Goal: Information Seeking & Learning: Learn about a topic

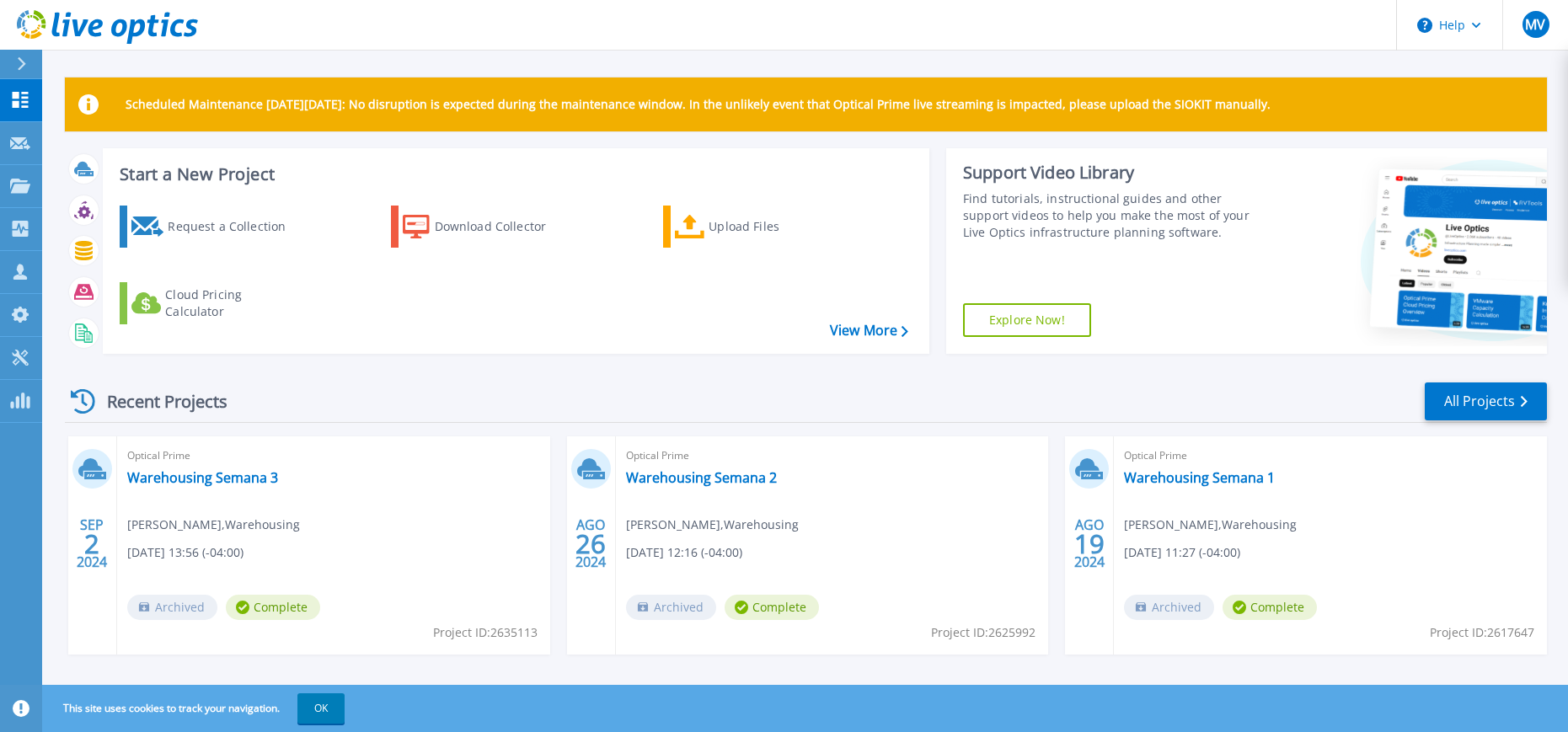
scroll to position [20, 0]
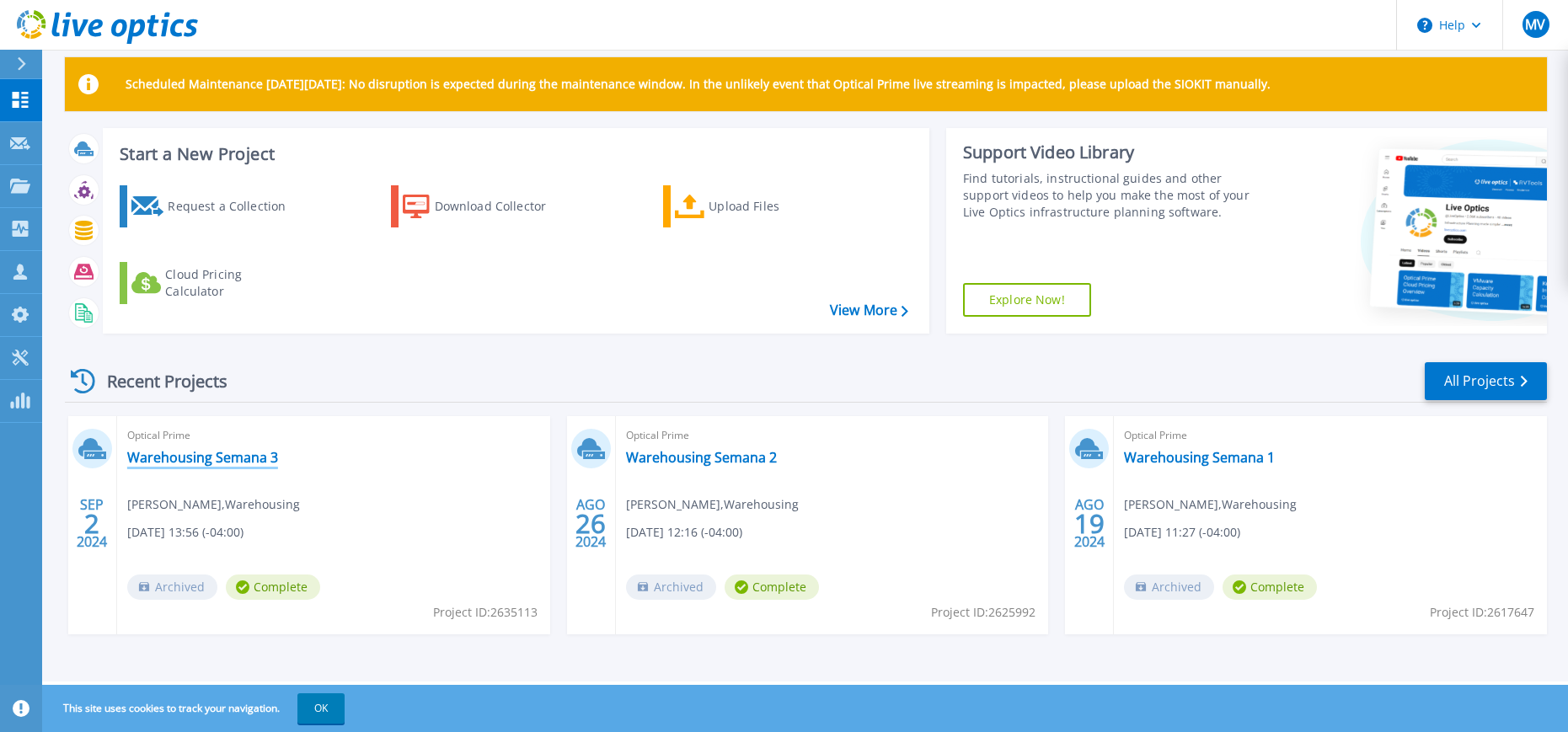
click at [226, 452] on link "Warehousing Semana 3" at bounding box center [203, 457] width 151 height 17
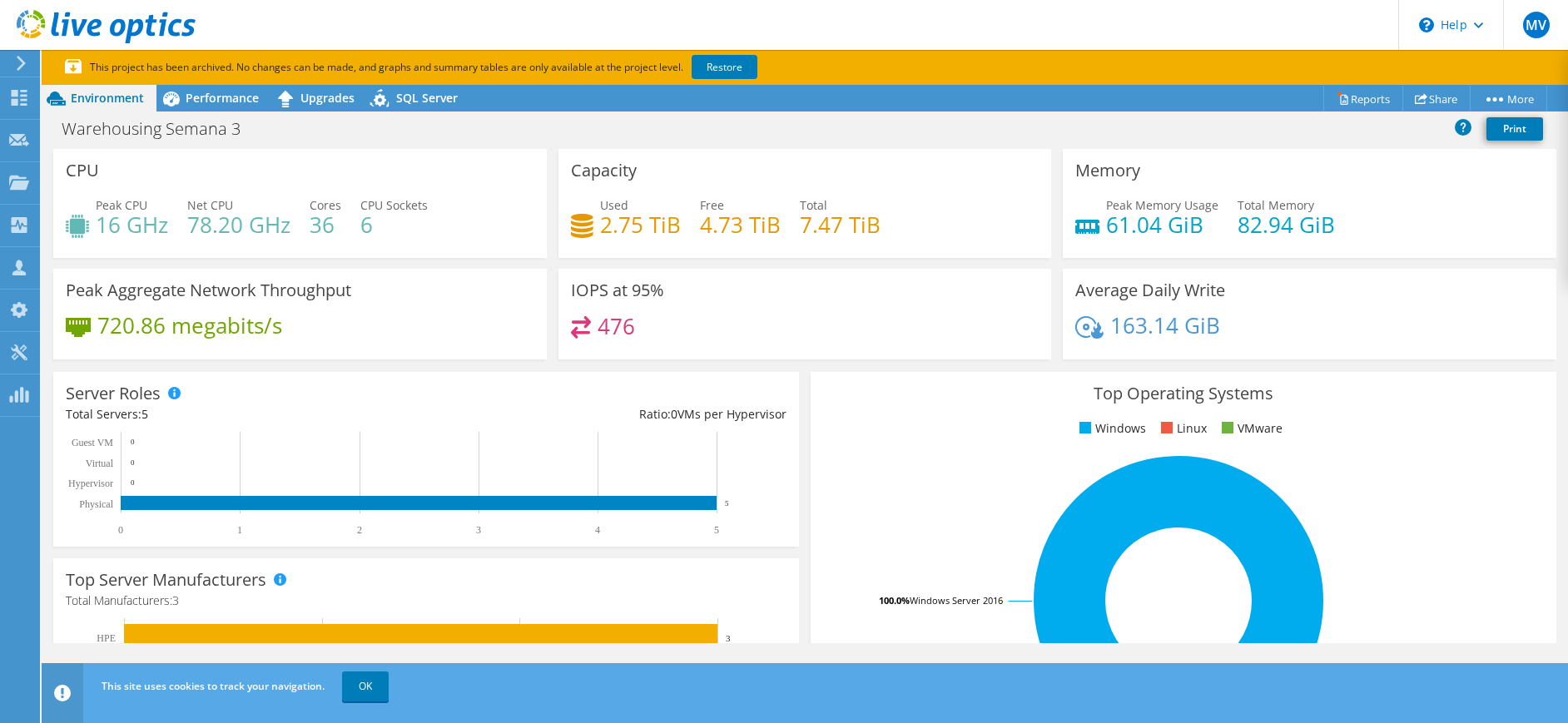
drag, startPoint x: 242, startPoint y: 102, endPoint x: 252, endPoint y: 137, distance: 36.4
click at [242, 102] on span "Performance" at bounding box center [223, 98] width 74 height 16
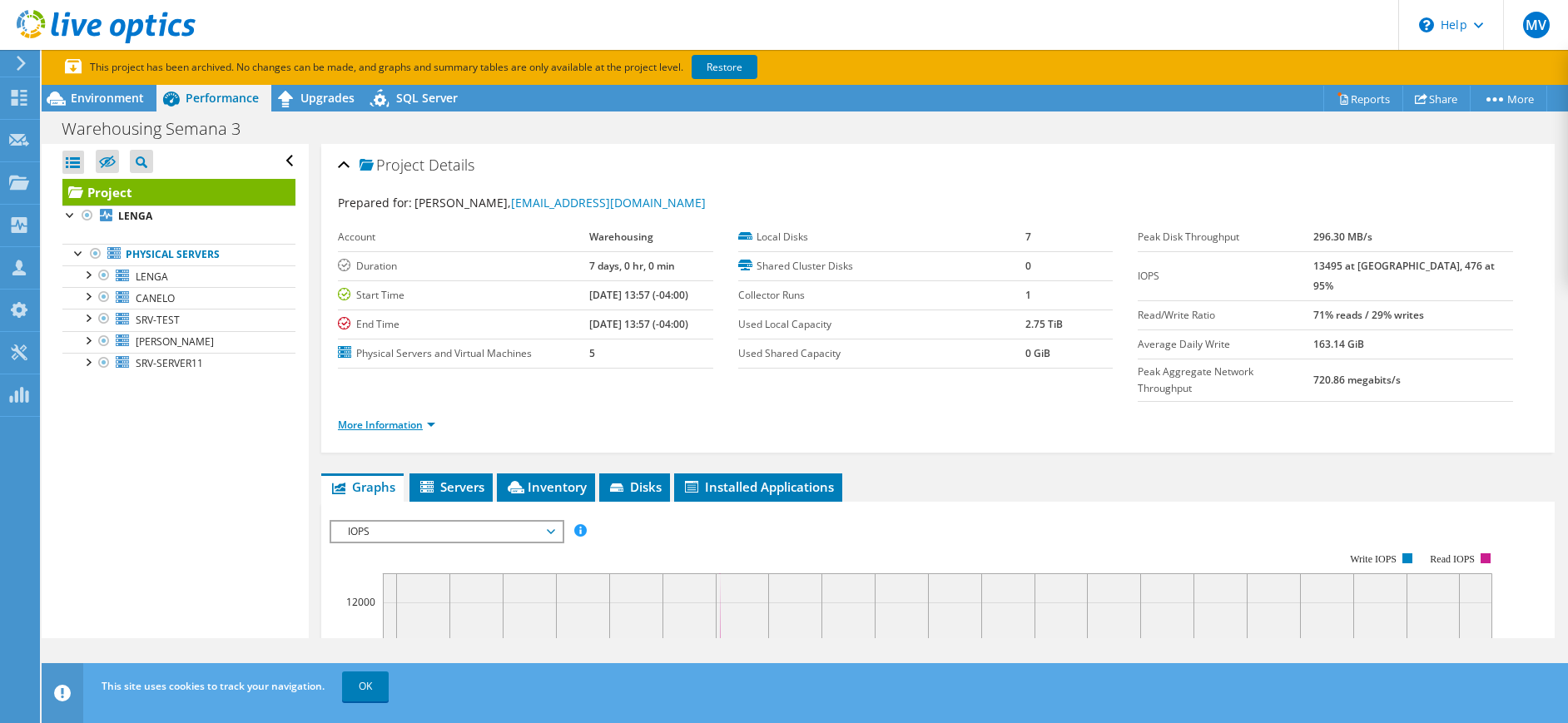
click at [387, 418] on link "More Information" at bounding box center [386, 424] width 98 height 14
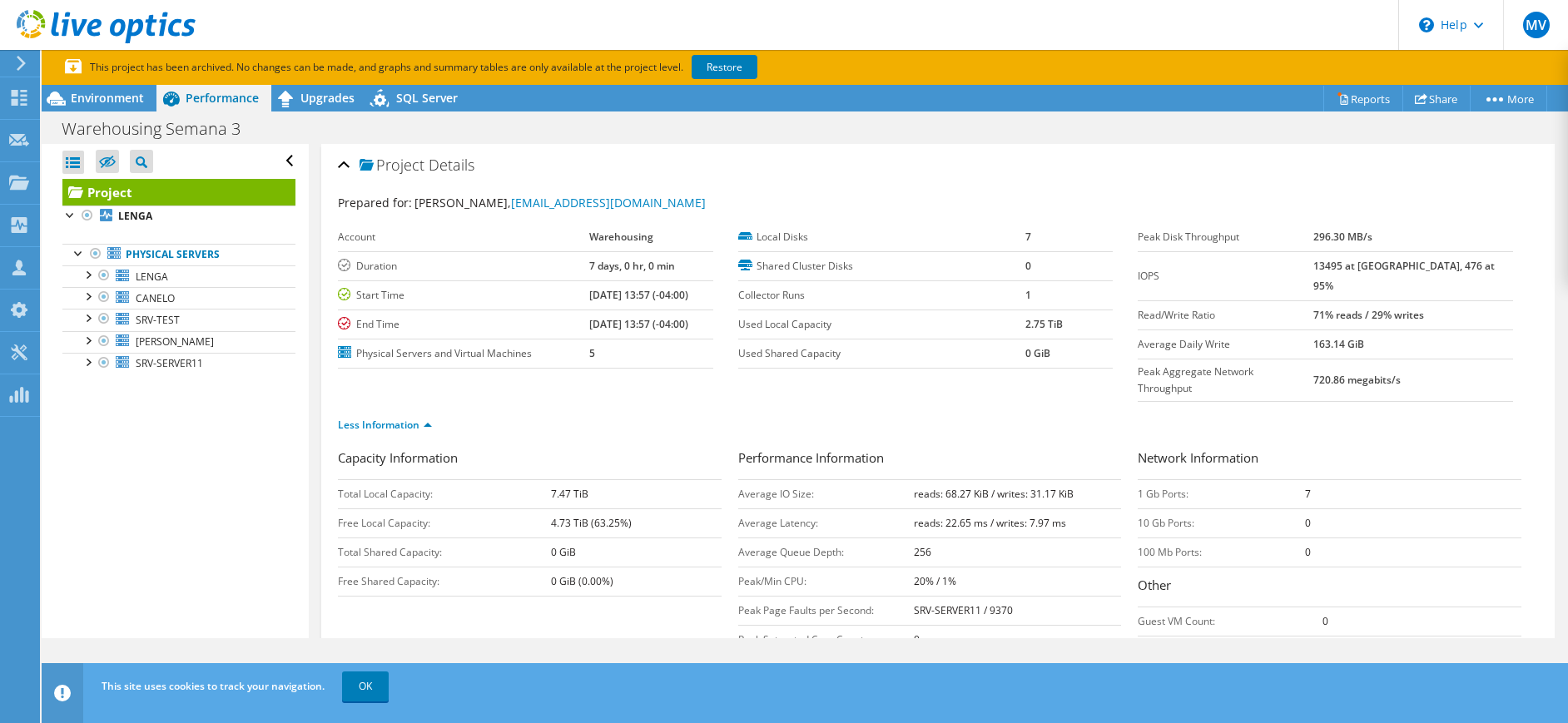
drag, startPoint x: 956, startPoint y: 549, endPoint x: 889, endPoint y: 554, distance: 67.2
click at [889, 567] on tr "Peak/Min CPU: 20% / 1%" at bounding box center [929, 581] width 384 height 29
drag, startPoint x: 889, startPoint y: 554, endPoint x: 1047, endPoint y: 563, distance: 158.3
click at [1047, 596] on td "SRV-SERVER11 / 9370" at bounding box center [1017, 611] width 207 height 29
click at [1033, 567] on td "20% / 1%" at bounding box center [1017, 581] width 207 height 29
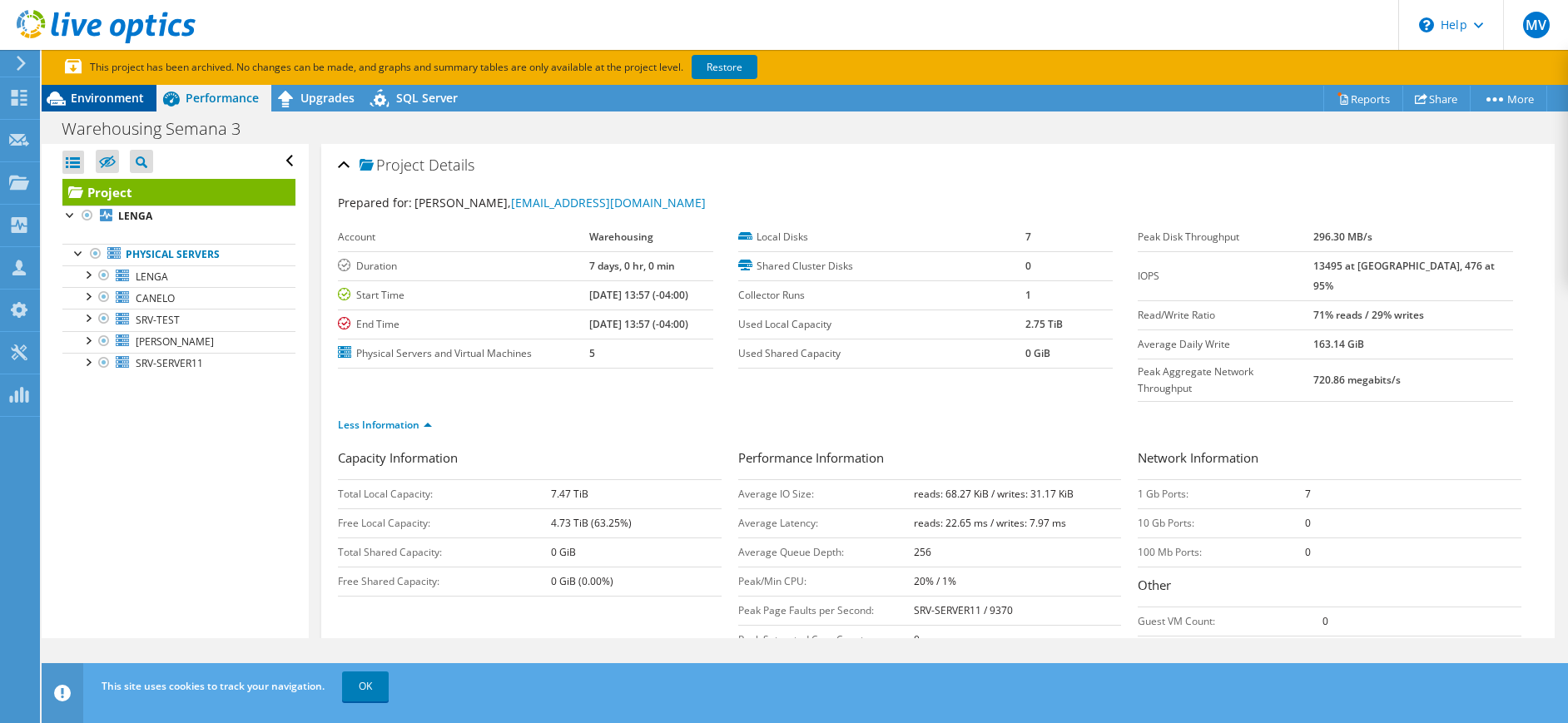
click at [134, 105] on span "Environment" at bounding box center [108, 98] width 74 height 16
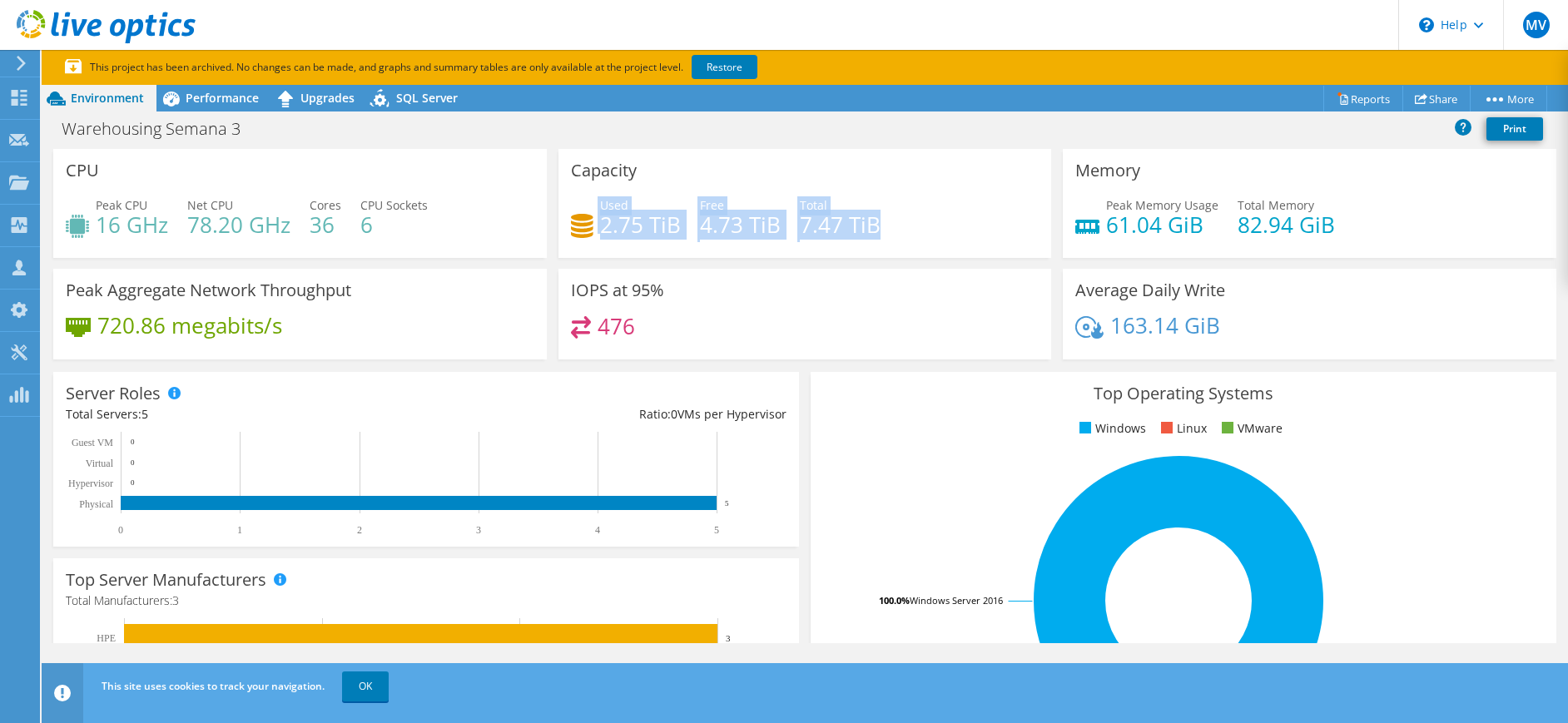
drag, startPoint x: 574, startPoint y: 222, endPoint x: 906, endPoint y: 235, distance: 332.3
click at [906, 235] on div "Used 2.75 TiB Free 4.73 TiB Total 7.47 TiB" at bounding box center [805, 223] width 468 height 54
drag, startPoint x: 906, startPoint y: 235, endPoint x: 912, endPoint y: 289, distance: 54.3
click at [906, 291] on div "IOPS at 95% 476" at bounding box center [805, 314] width 493 height 91
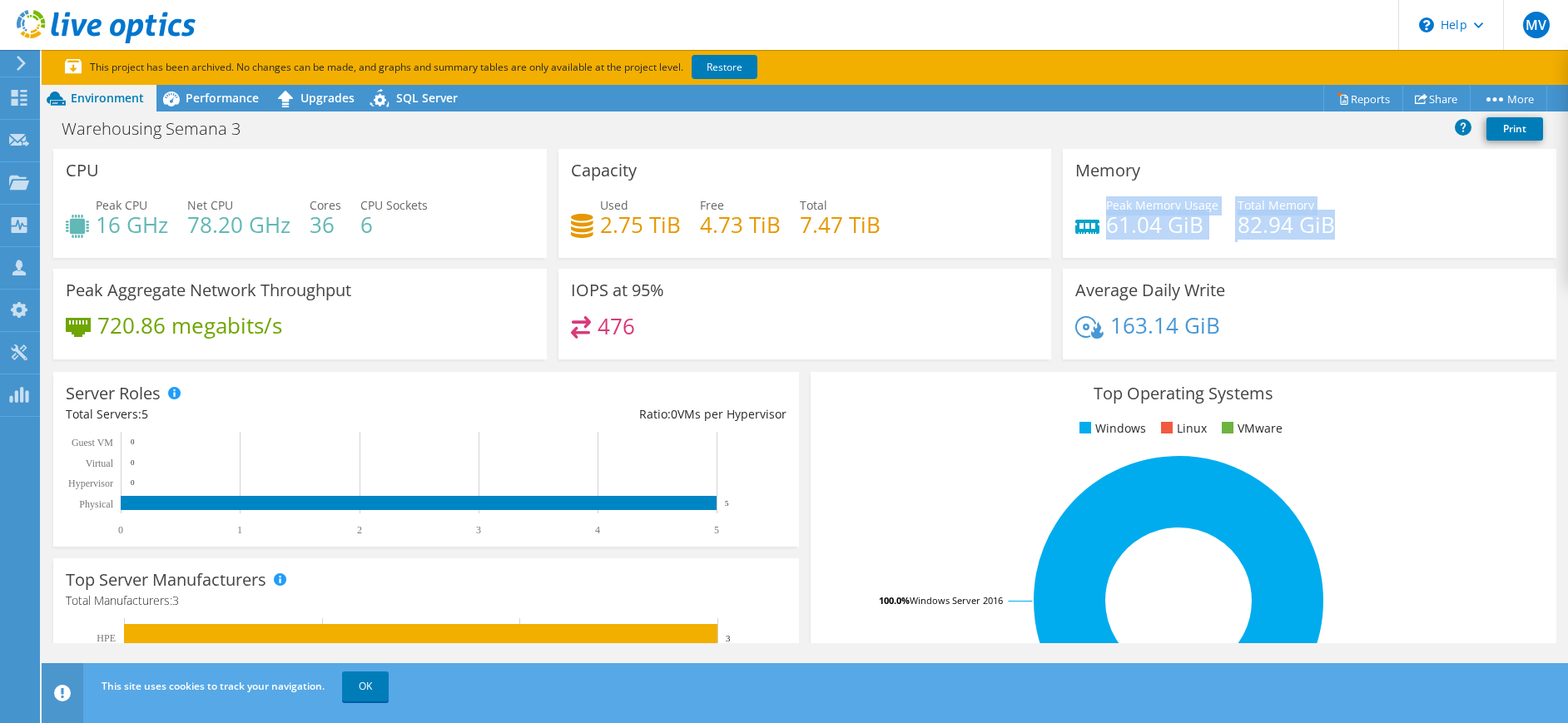
drag, startPoint x: 1093, startPoint y: 226, endPoint x: 1334, endPoint y: 221, distance: 241.1
click at [1334, 221] on div "Peak Memory Usage 61.04 GiB Total Memory 82.94 GiB" at bounding box center [1309, 223] width 468 height 54
drag, startPoint x: 1334, startPoint y: 221, endPoint x: 1148, endPoint y: 228, distance: 186.1
click at [1148, 228] on h4 "61.04 GiB" at bounding box center [1162, 224] width 112 height 18
click at [1145, 227] on h4 "61.04 GiB" at bounding box center [1162, 224] width 112 height 18
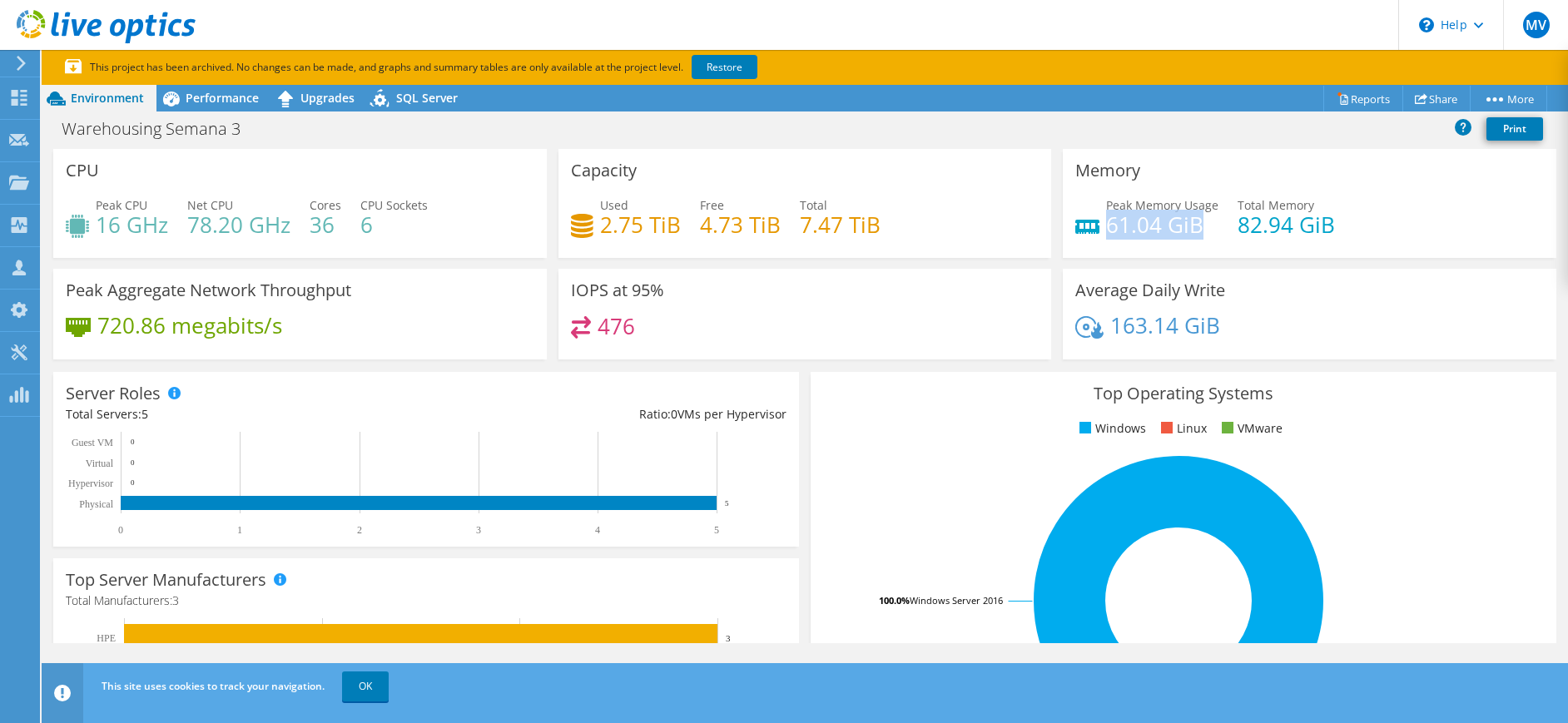
drag, startPoint x: 1094, startPoint y: 223, endPoint x: 1202, endPoint y: 231, distance: 108.3
click at [1202, 231] on h4 "61.04 GiB" at bounding box center [1162, 224] width 112 height 18
drag, startPoint x: 1202, startPoint y: 231, endPoint x: 1387, endPoint y: 216, distance: 185.6
click at [1387, 216] on div "Peak Memory Usage 61.04 GiB Total Memory 82.94 GiB" at bounding box center [1309, 223] width 468 height 54
drag, startPoint x: 1226, startPoint y: 228, endPoint x: 1360, endPoint y: 229, distance: 134.0
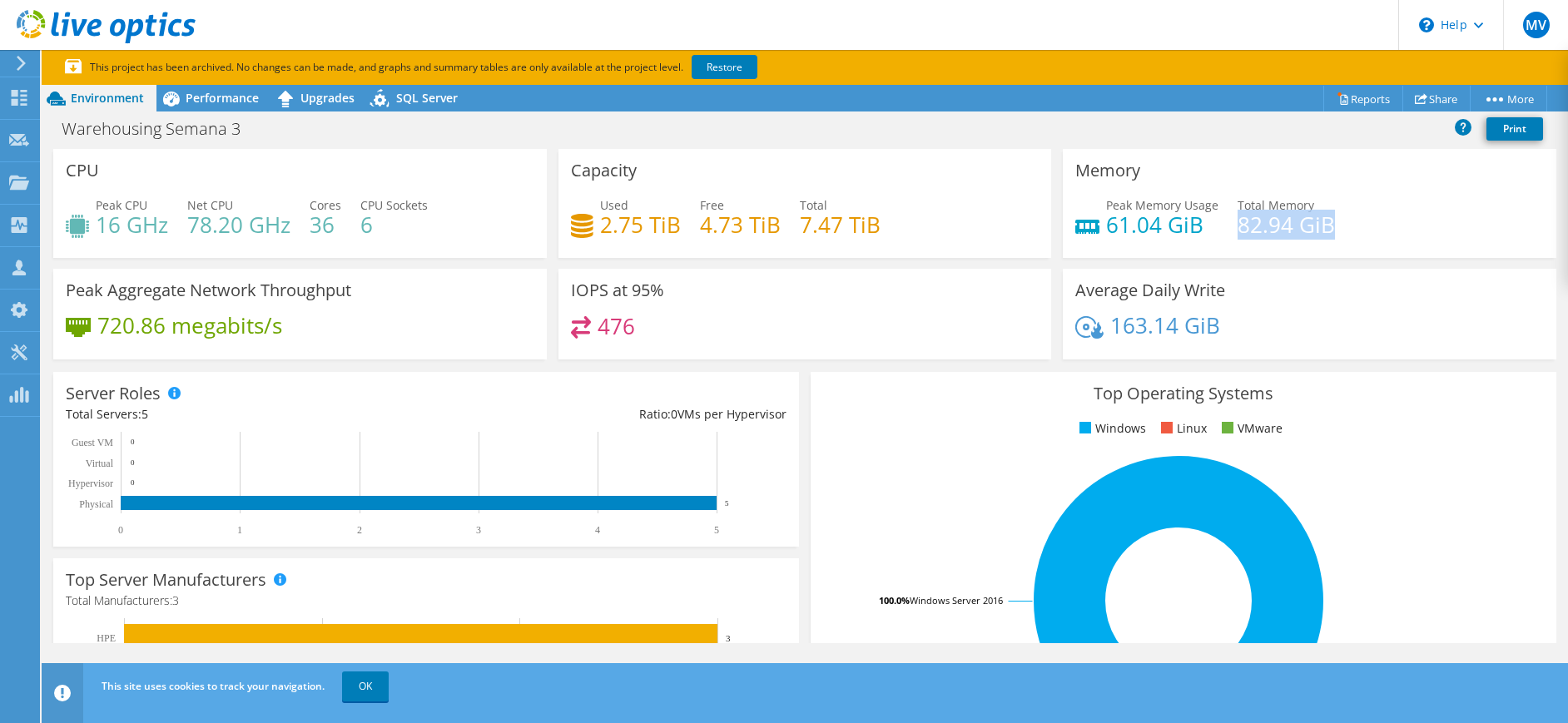
click at [1360, 229] on div "Peak Memory Usage 61.04 GiB Total Memory 82.94 GiB" at bounding box center [1309, 223] width 468 height 54
drag, startPoint x: 1360, startPoint y: 229, endPoint x: 1247, endPoint y: 216, distance: 113.7
click at [1247, 216] on h4 "82.94 GiB" at bounding box center [1286, 224] width 98 height 18
click at [1187, 226] on h4 "61.04 GiB" at bounding box center [1162, 224] width 112 height 18
